Goal: Navigation & Orientation: Go to known website

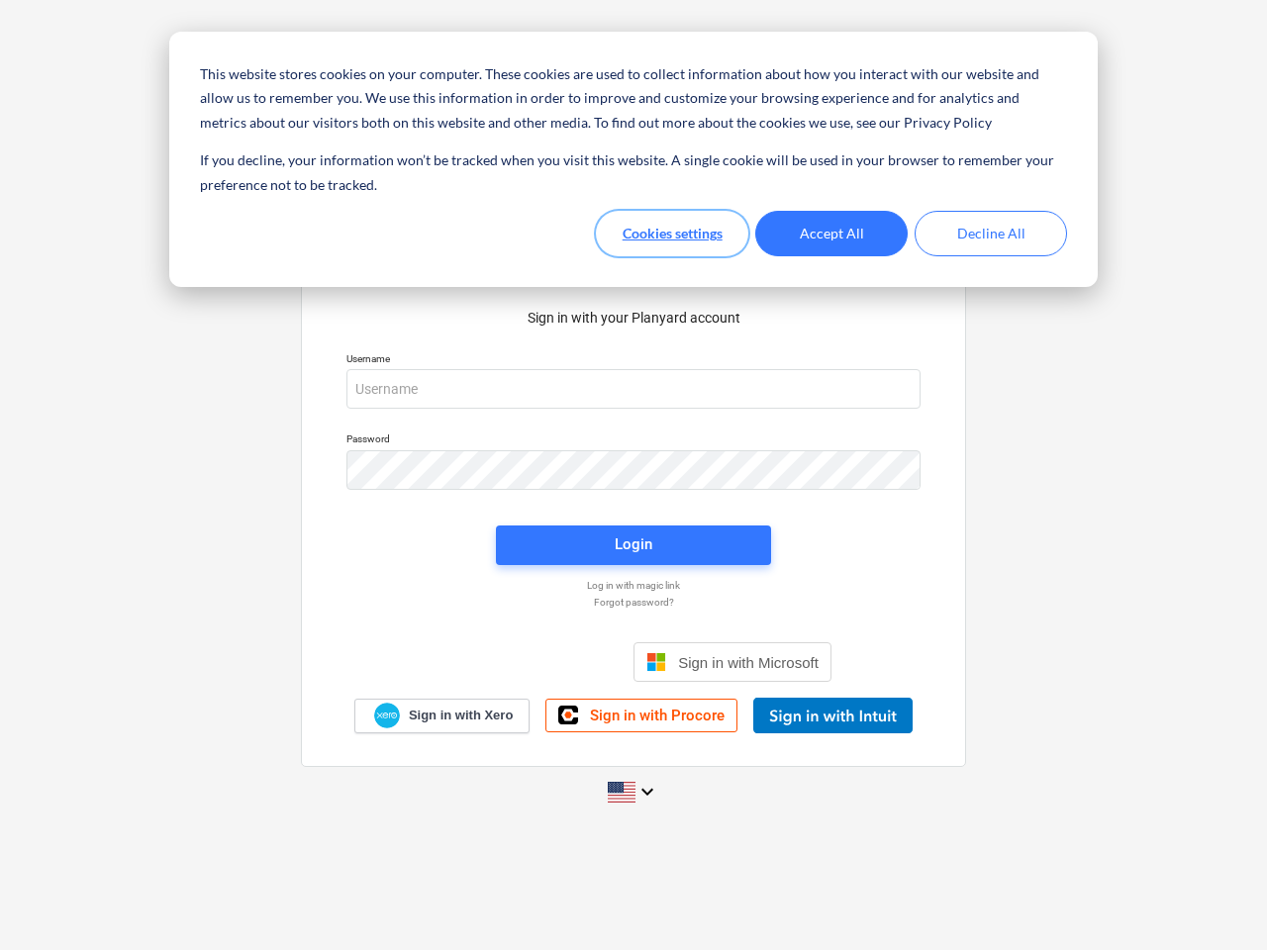
click at [672, 234] on button "Cookies settings" at bounding box center [672, 234] width 152 height 46
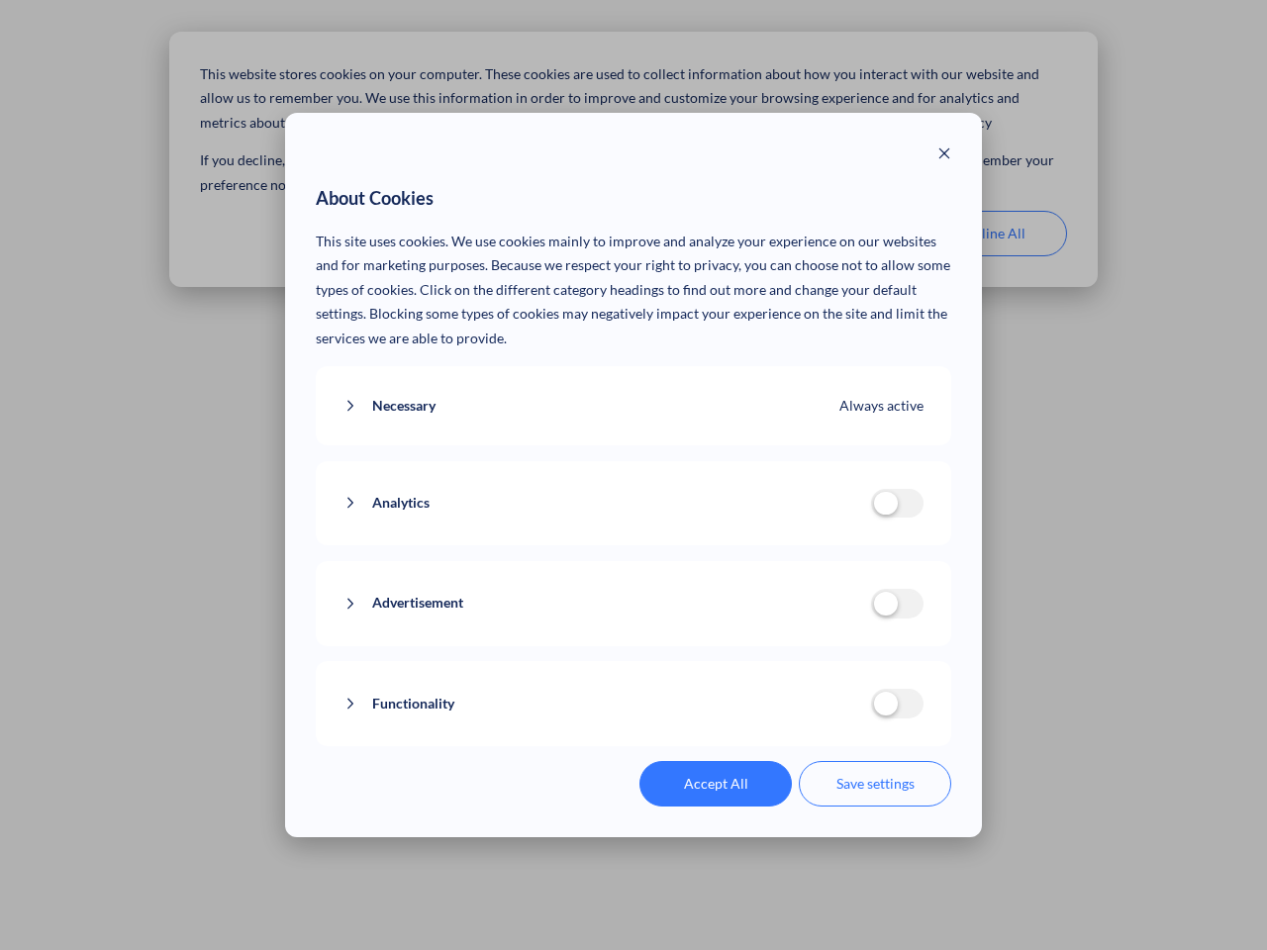
click at [832, 234] on p "This site uses cookies. We use cookies mainly to improve and analyze your exper…" at bounding box center [634, 291] width 637 height 122
click at [991, 234] on div "About Cookies This site uses cookies. We use cookies mainly to improve and anal…" at bounding box center [633, 475] width 1267 height 950
click at [634, 389] on div "Necessary Always active These cookies are necessary for the website to function…" at bounding box center [634, 406] width 637 height 80
click at [634, 470] on div "Analytics analytics cookies disallowed These cookies help us to understand how …" at bounding box center [634, 503] width 637 height 85
click at [634, 545] on div "Analytics analytics cookies disallowed These cookies help us to understand how …" at bounding box center [634, 503] width 637 height 85
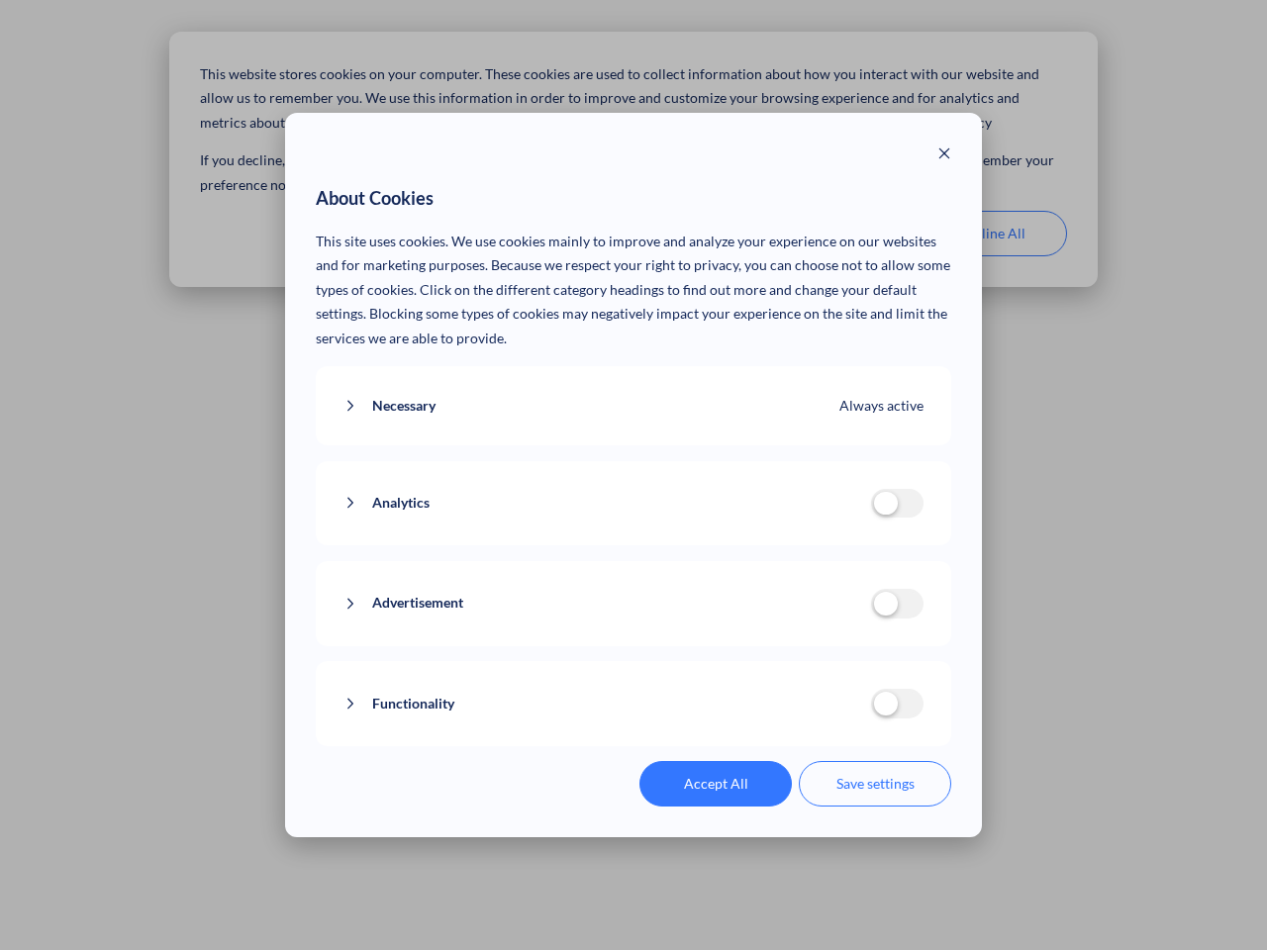
click at [733, 662] on div "Functionality functionality cookies disallowed We use a set of cookies that are…" at bounding box center [634, 703] width 637 height 85
click at [833, 716] on button "Functionality" at bounding box center [608, 704] width 528 height 25
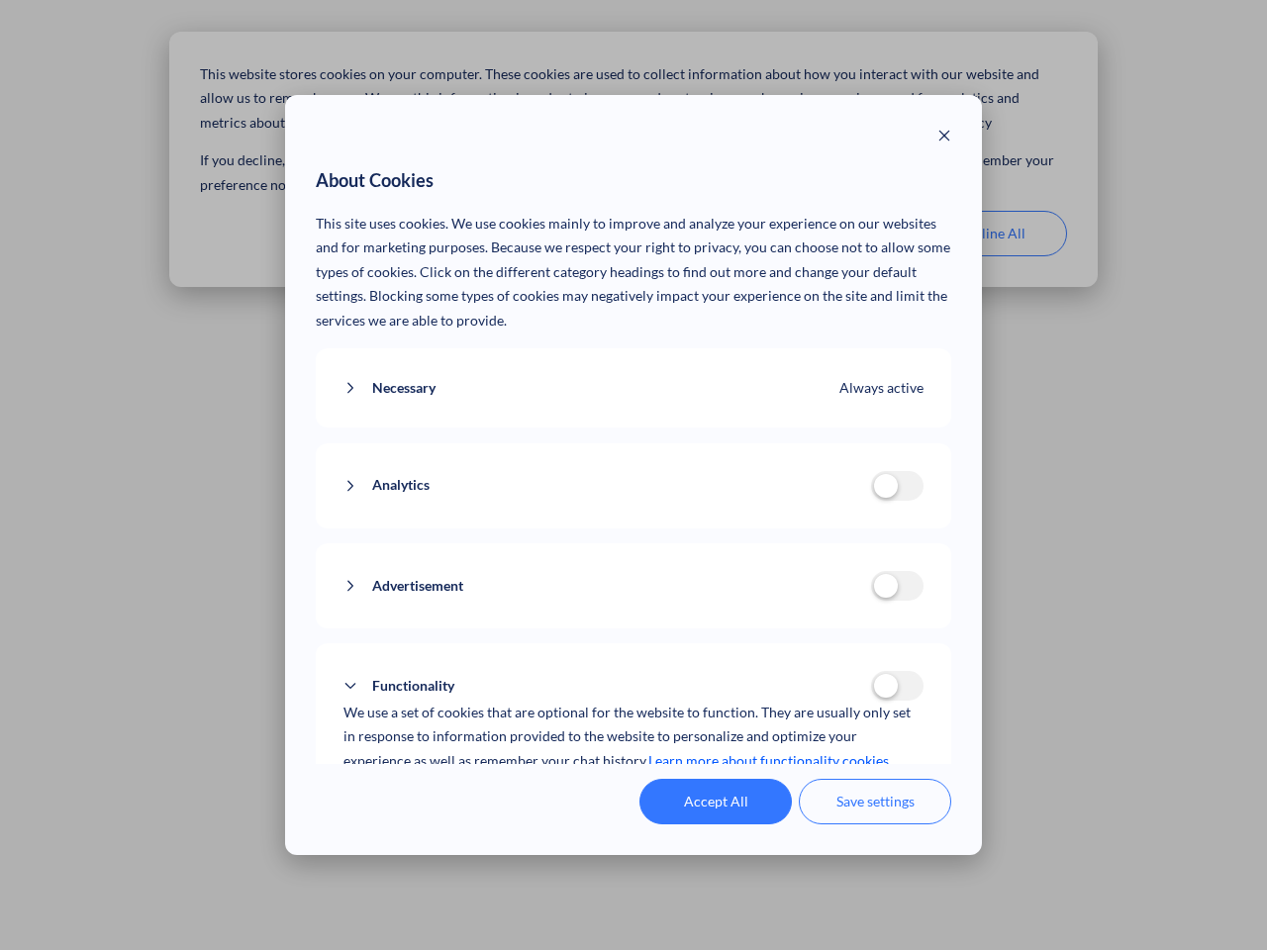
click at [634, 792] on div "Accept All Save settings" at bounding box center [634, 802] width 637 height 46
